Goal: Information Seeking & Learning: Learn about a topic

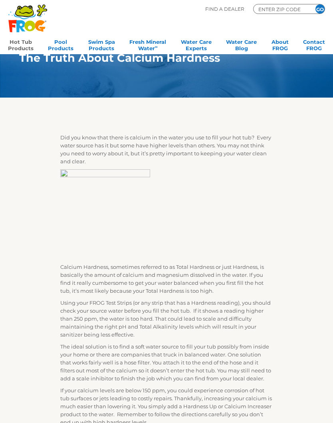
click at [22, 48] on link "Hot Tub Products" at bounding box center [21, 44] width 26 height 16
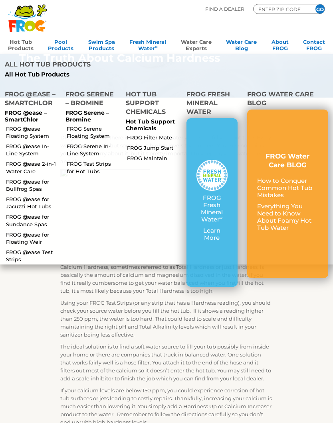
click at [194, 46] on link "Water Care Experts" at bounding box center [196, 44] width 31 height 16
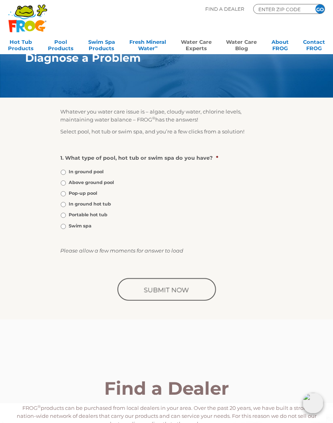
click at [246, 43] on link "Water Care Blog" at bounding box center [241, 44] width 31 height 16
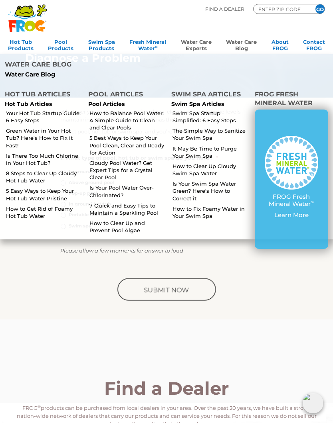
click at [322, 131] on div "FROG Fresh Mineral Water ∞ Learn More" at bounding box center [291, 180] width 74 height 140
click at [137, 115] on link "How to Balance Pool Water: A Simple Guide to Clean and Clear Pools" at bounding box center [126, 121] width 75 height 22
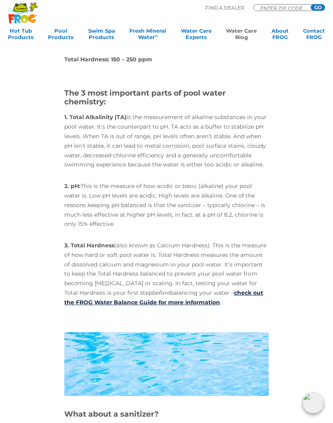
scroll to position [544, 0]
click at [247, 289] on link "check out the FROG Water Balance Guide for more information" at bounding box center [163, 297] width 199 height 17
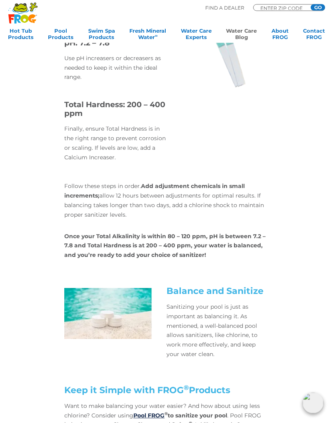
scroll to position [2074, 0]
click at [309, 311] on div "Balance and Sanitize Sanitizing your pool is just as important as balancing it.…" at bounding box center [166, 332] width 306 height 93
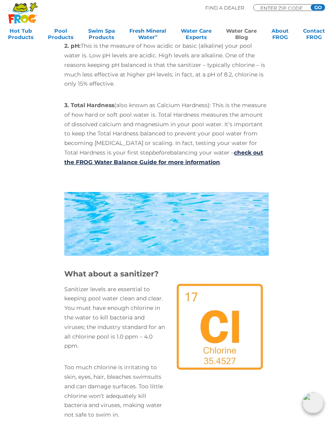
scroll to position [685, 0]
click at [250, 149] on link "check out the FROG Water Balance Guide for more information" at bounding box center [163, 157] width 199 height 17
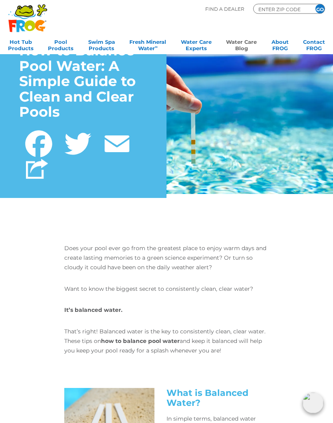
scroll to position [28, 0]
click at [151, 338] on strong "how to balance pool water" at bounding box center [140, 341] width 79 height 7
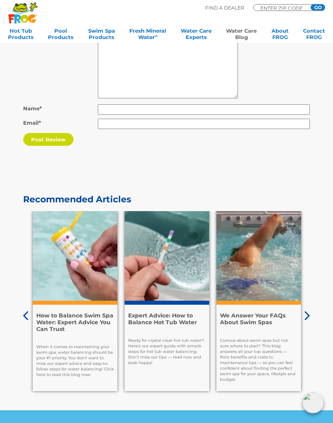
scroll to position [3185, 0]
click at [89, 305] on div "How to Balance Swim Spa Water: Expert Advice You Can Trust When it comes to mai…" at bounding box center [75, 348] width 85 height 87
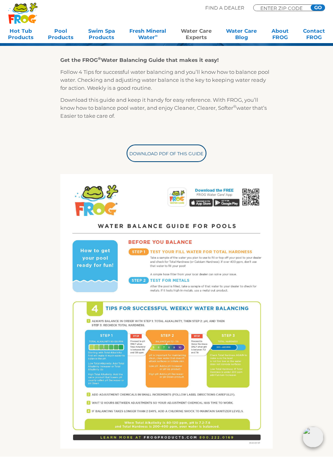
scroll to position [111, 0]
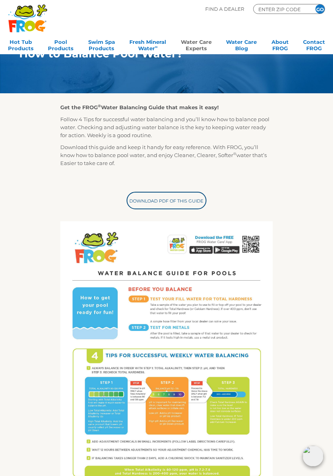
scroll to position [63, 0]
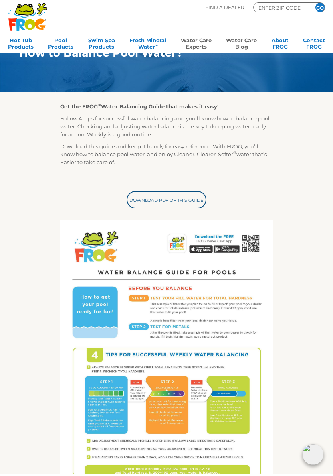
click at [244, 41] on link "Water Care Blog" at bounding box center [241, 44] width 31 height 16
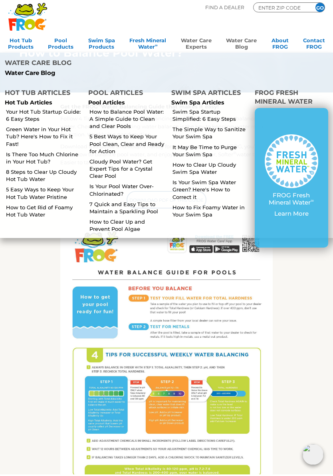
click at [57, 187] on link "5 Easy Ways to Keep Your Hot Tub Water Pristine" at bounding box center [43, 194] width 75 height 14
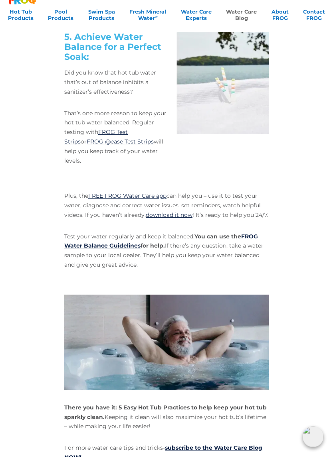
scroll to position [1812, 0]
click at [256, 252] on link "FROG Water Balance Guidelines" at bounding box center [160, 260] width 193 height 17
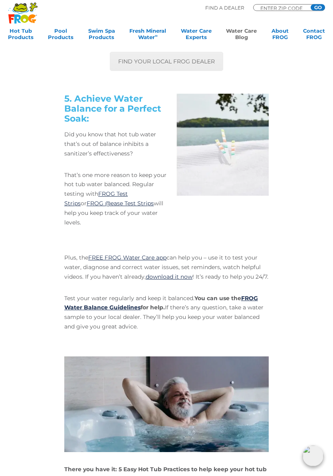
scroll to position [1767, 0]
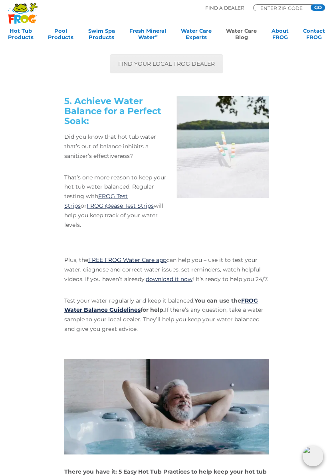
click at [249, 33] on link "Water Care Blog" at bounding box center [241, 36] width 31 height 16
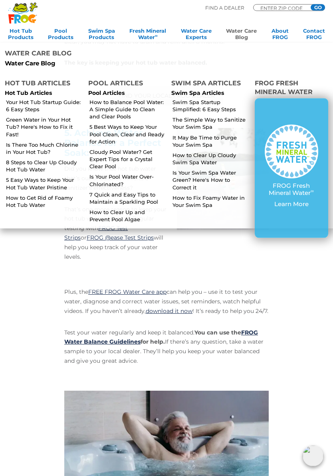
scroll to position [1734, 0]
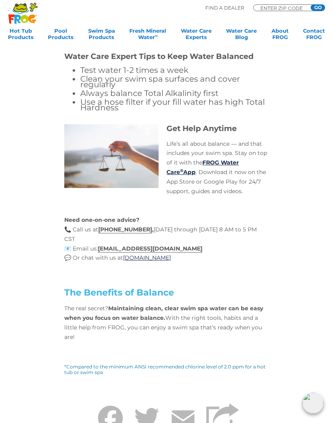
scroll to position [2501, 0]
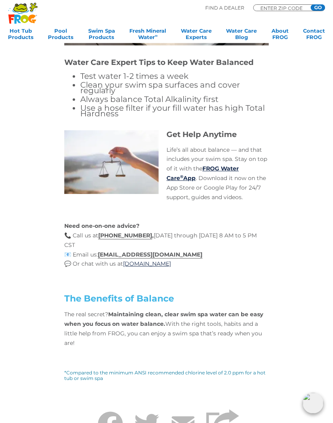
click at [252, 311] on strong "Maintaining clean, clear swim spa water can be easy when you focus on water bal…" at bounding box center [163, 319] width 199 height 17
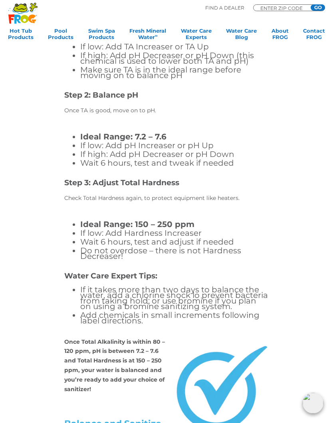
scroll to position [1792, 0]
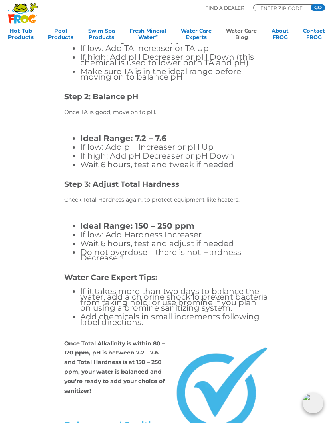
click at [250, 28] on link "Water Care Blog" at bounding box center [241, 36] width 31 height 16
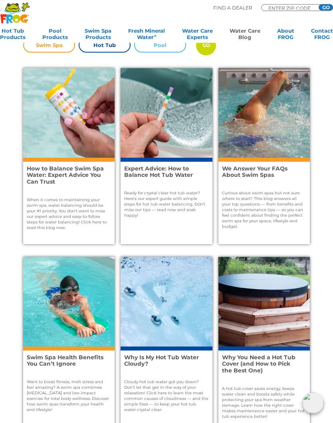
scroll to position [201, 0]
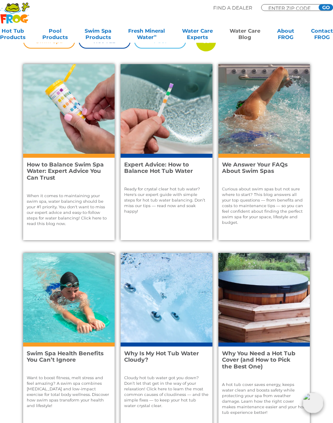
click at [179, 162] on h4 "Expert Advice: How to Balance Hot Tub Water" at bounding box center [162, 169] width 77 height 14
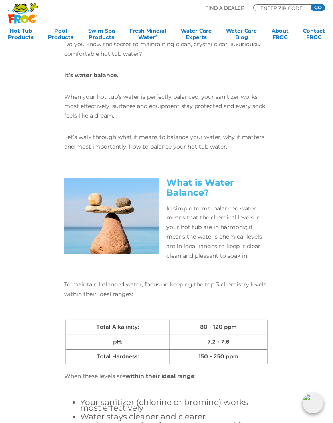
scroll to position [208, 0]
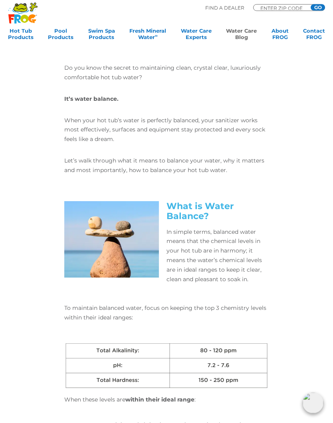
click at [237, 35] on link "Water Care Blog" at bounding box center [241, 36] width 31 height 16
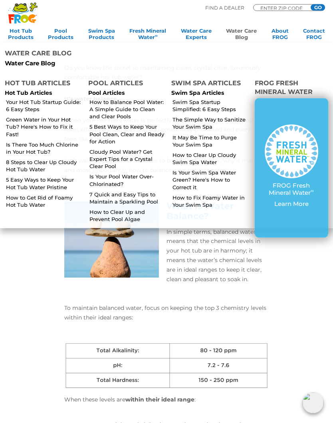
scroll to position [209, 0]
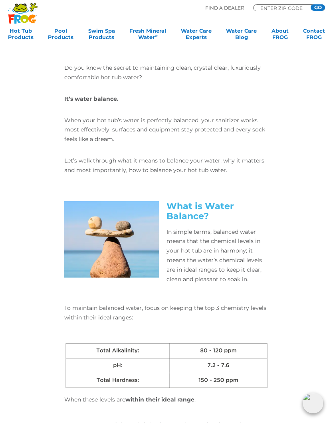
click at [300, 288] on div "What is Water Balance? In simple terms, balanced water means that the chemical …" at bounding box center [166, 252] width 306 height 103
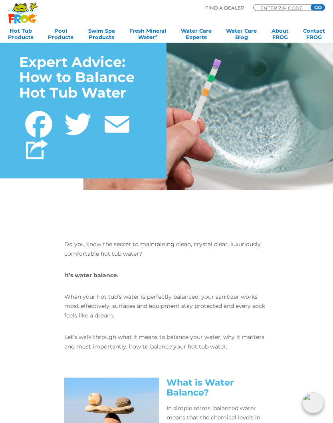
scroll to position [0, 0]
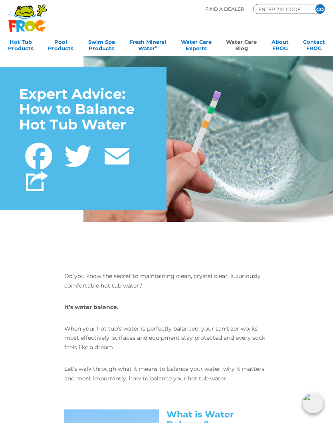
click at [238, 51] on link "Water Care Blog" at bounding box center [241, 44] width 31 height 16
click at [307, 284] on div "Do you know the secret to maintaining clean, crystal clear, luxuriously comfort…" at bounding box center [166, 341] width 306 height 138
click at [19, 47] on link "Hot Tub Products" at bounding box center [21, 44] width 26 height 16
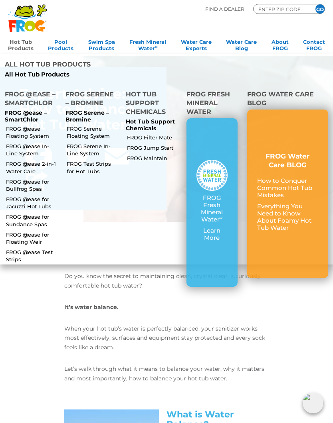
click at [291, 203] on p "Everything You Need to Know About Foamy Hot Tub Water" at bounding box center [287, 217] width 61 height 29
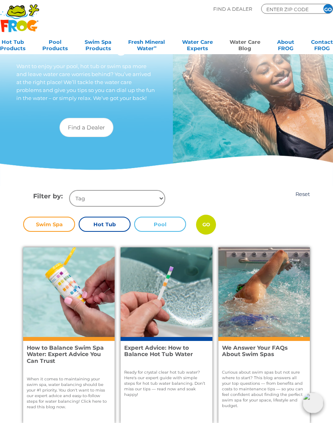
scroll to position [18, 0]
click at [104, 228] on label "Hot Tub" at bounding box center [105, 224] width 52 height 15
click at [0, 0] on input "Hot Tub" at bounding box center [0, 0] width 0 height 0
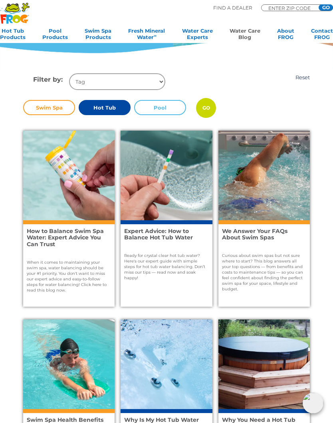
scroll to position [177, 0]
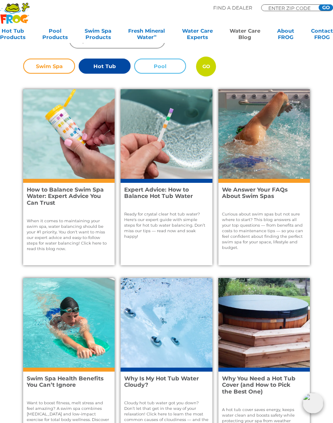
click at [107, 66] on label "Hot Tub" at bounding box center [105, 66] width 52 height 15
click at [0, 0] on input "Hot Tub" at bounding box center [0, 0] width 0 height 0
click at [204, 63] on input "GO" at bounding box center [206, 67] width 20 height 20
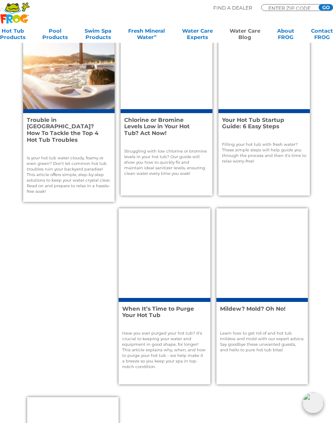
scroll to position [624, 0]
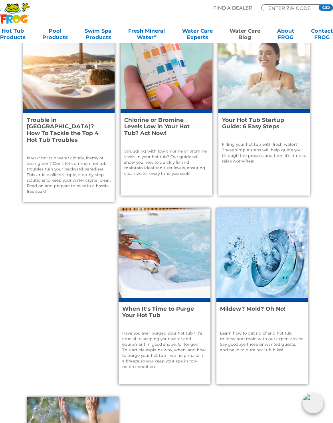
click at [302, 142] on p "Filling your hot tub with fresh water? These simple steps will help guide you t…" at bounding box center [264, 153] width 84 height 22
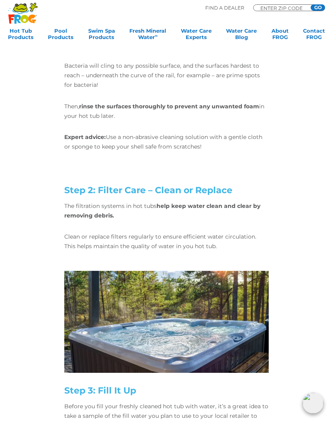
scroll to position [601, 0]
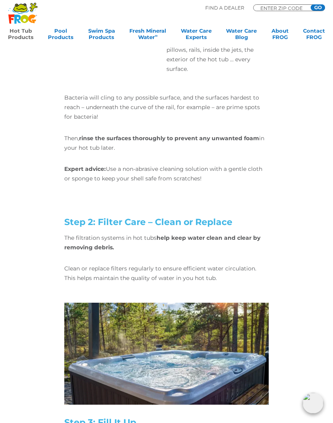
click at [20, 34] on link "Hot Tub Products" at bounding box center [21, 36] width 26 height 16
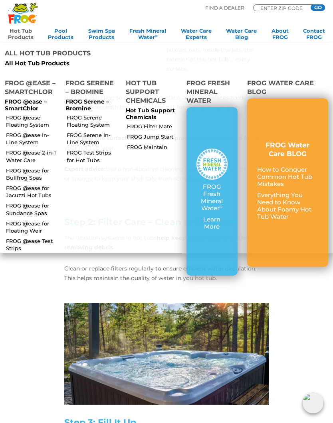
click at [309, 141] on h3 "FROG Water Care BLOG" at bounding box center [287, 150] width 61 height 18
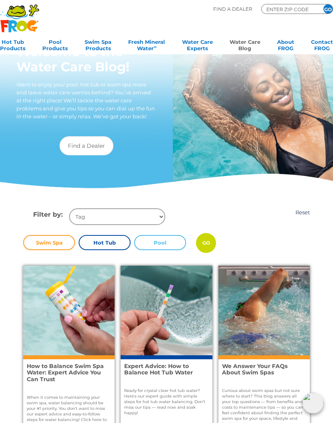
scroll to position [2, 0]
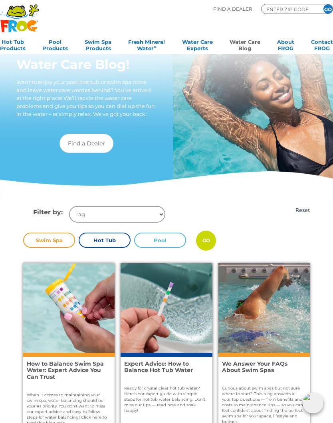
click at [104, 238] on label "Hot Tub" at bounding box center [105, 240] width 52 height 15
click at [0, 0] on input "Hot Tub" at bounding box center [0, 0] width 0 height 0
click at [207, 242] on input "GO" at bounding box center [206, 241] width 20 height 20
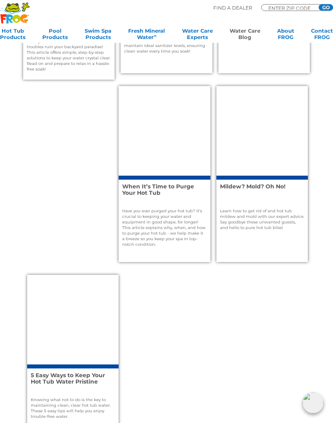
scroll to position [749, 0]
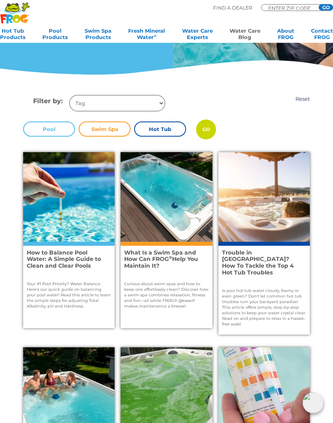
scroll to position [114, 0]
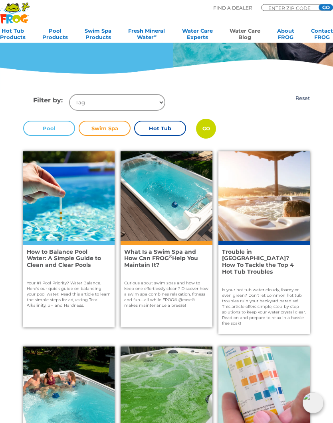
click at [43, 238] on img at bounding box center [68, 197] width 91 height 90
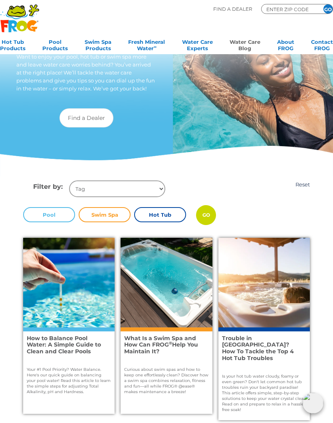
scroll to position [30, 0]
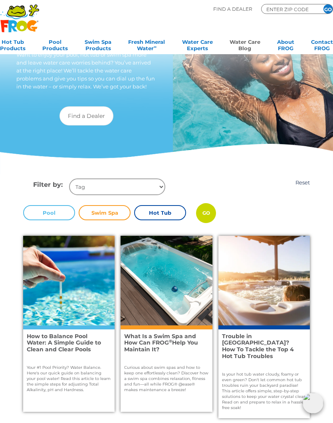
click at [153, 209] on label "Hot Tub" at bounding box center [160, 212] width 52 height 15
click at [0, 0] on input "Hot Tub" at bounding box center [0, 0] width 0 height 0
click at [208, 213] on input "GO" at bounding box center [206, 213] width 20 height 20
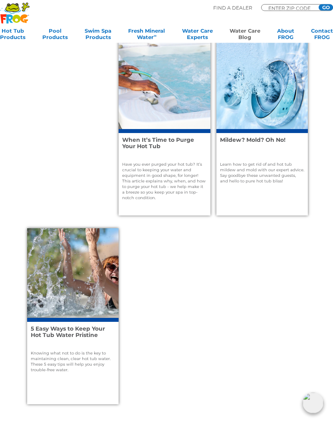
scroll to position [794, 0]
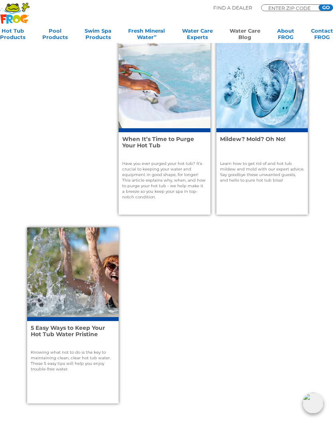
click at [189, 423] on link "3" at bounding box center [189, 430] width 8 height 10
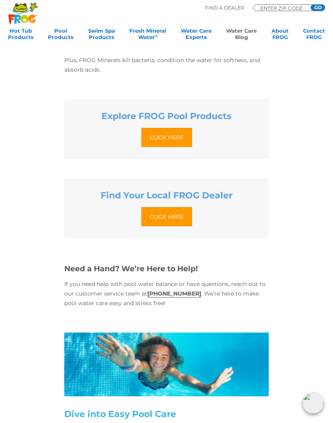
scroll to position [2500, 0]
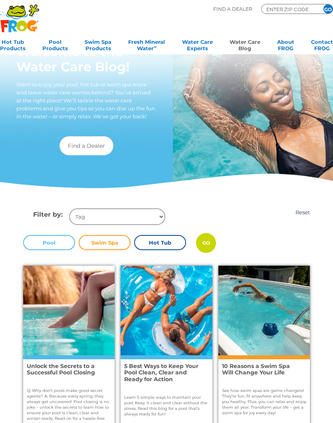
click at [160, 240] on label "Hot Tub" at bounding box center [160, 242] width 52 height 15
click at [0, 0] on input "Hot Tub" at bounding box center [0, 0] width 0 height 0
click at [206, 242] on input "GO" at bounding box center [206, 243] width 20 height 20
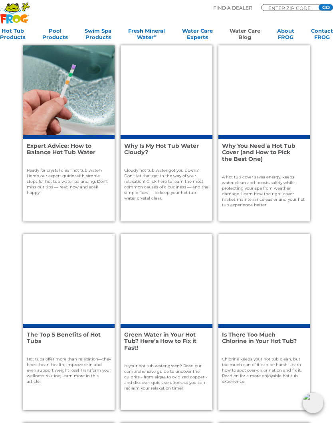
scroll to position [221, 0]
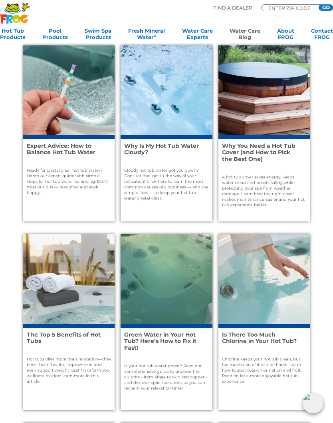
click at [52, 191] on div "Expert Advice: How to Balance Hot Tub Water Ready for crystal clear hot tub wat…" at bounding box center [68, 178] width 91 height 87
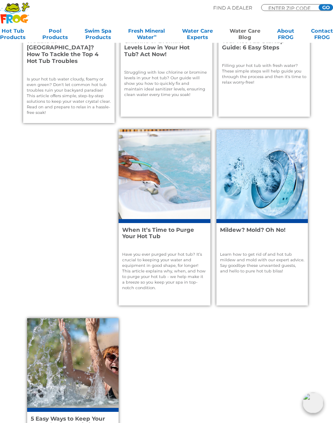
scroll to position [737, 0]
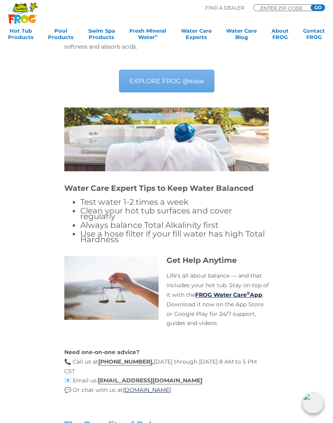
scroll to position [2404, 0]
